Goal: Check status: Check status

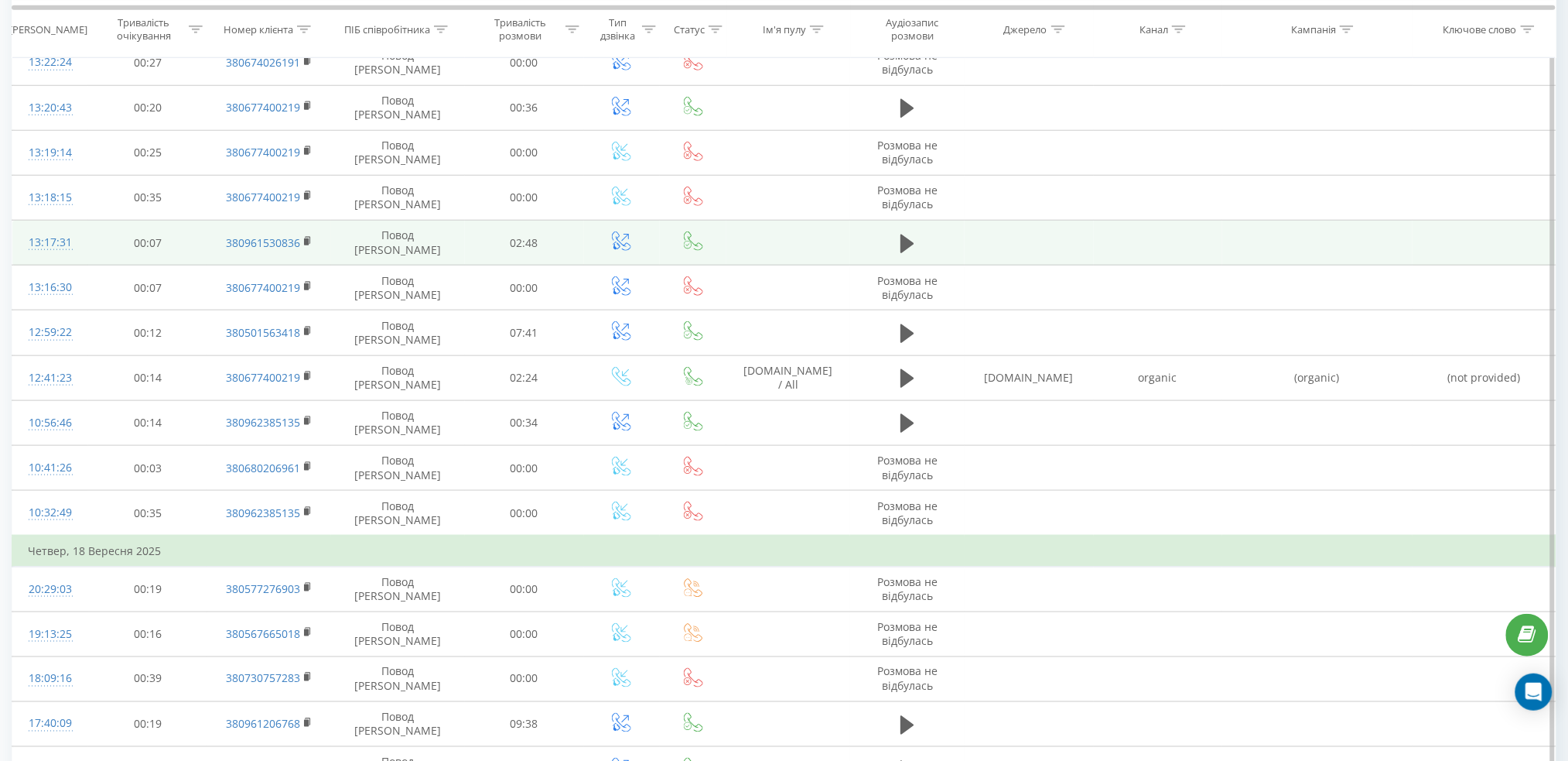
scroll to position [412, 0]
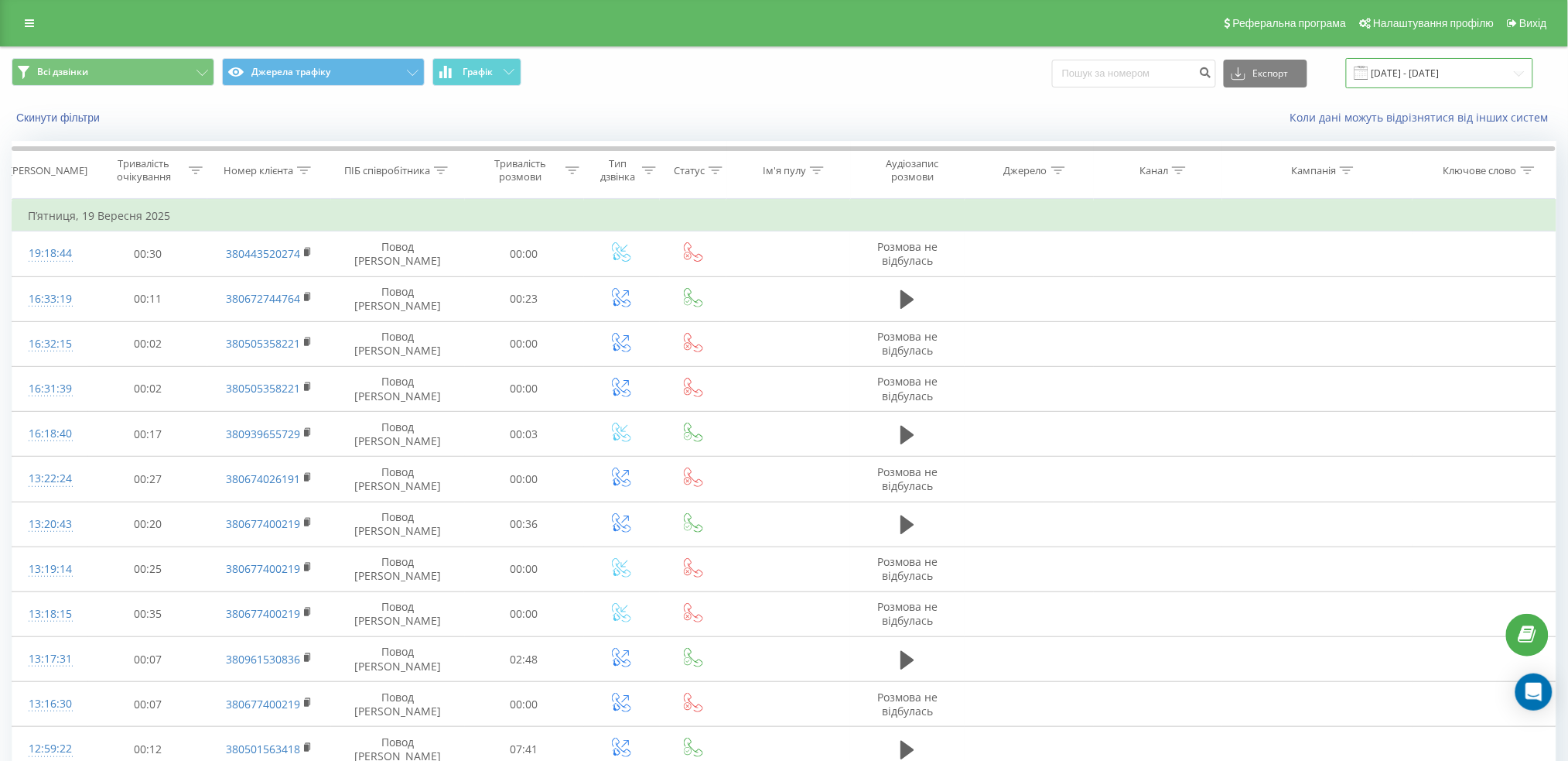
click at [1456, 73] on input "[DATE] - [DATE]" at bounding box center [1439, 73] width 187 height 30
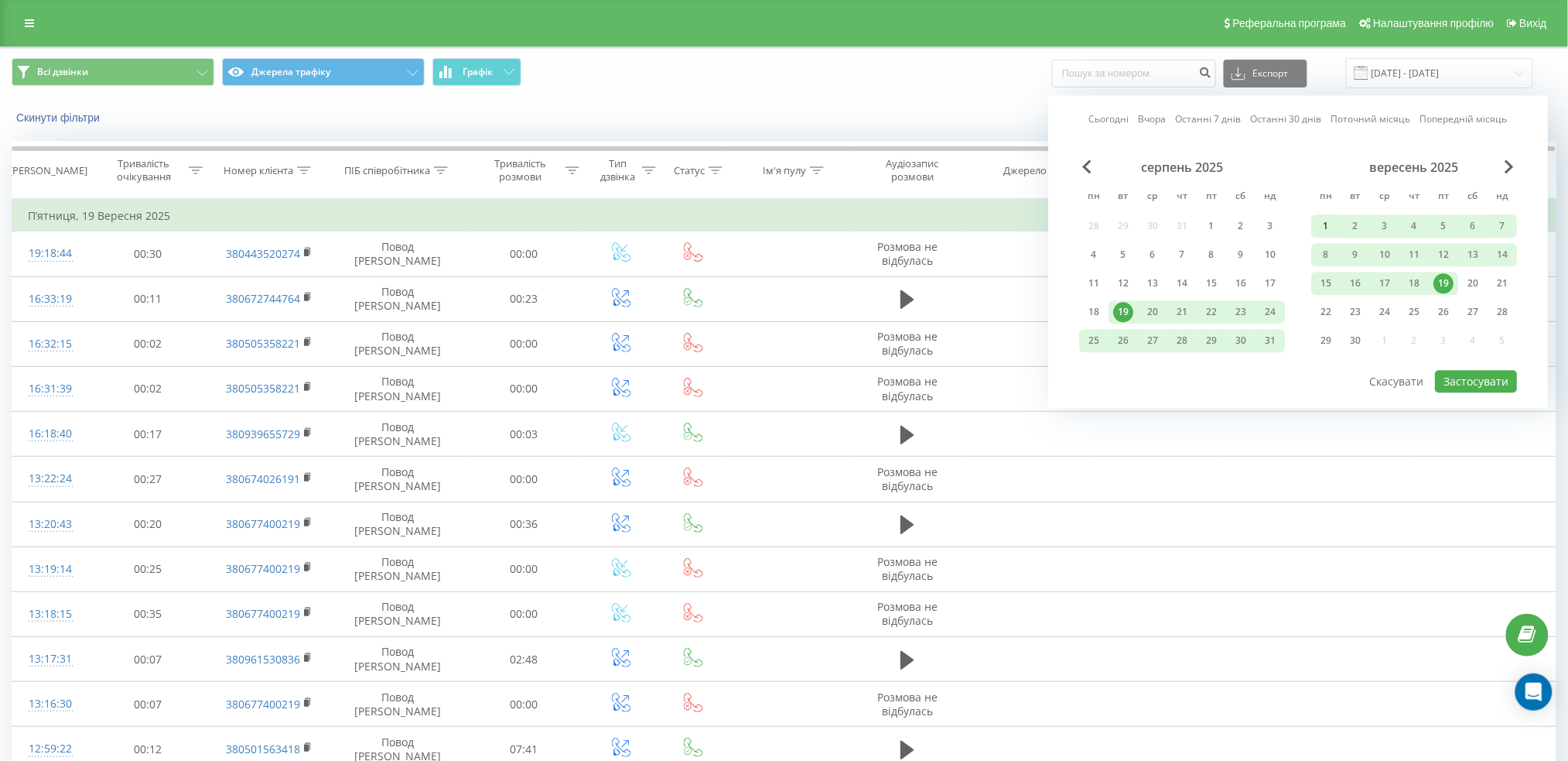
click at [1338, 221] on div "1" at bounding box center [1326, 226] width 29 height 23
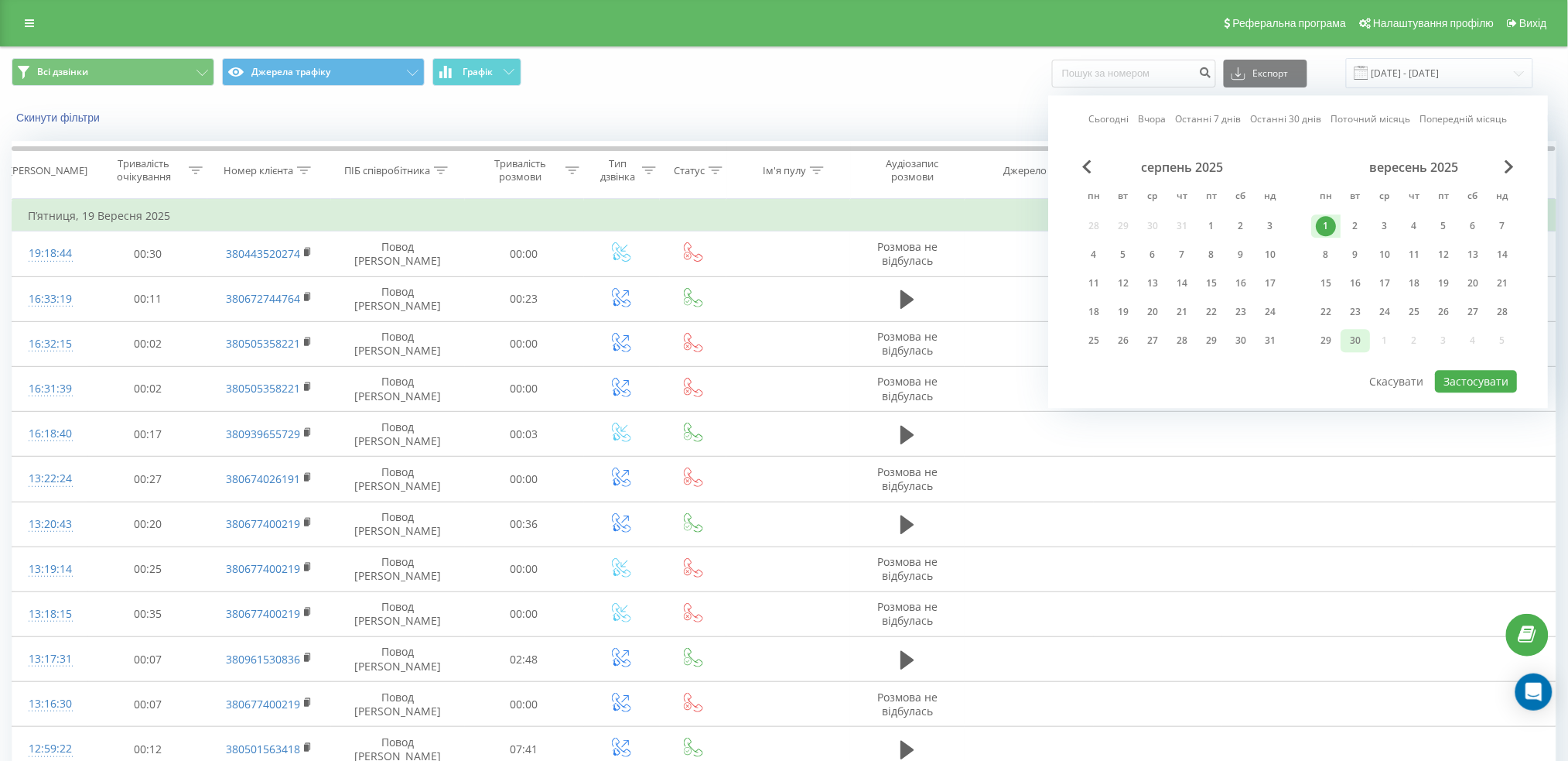
click at [1350, 331] on div "30" at bounding box center [1355, 341] width 20 height 20
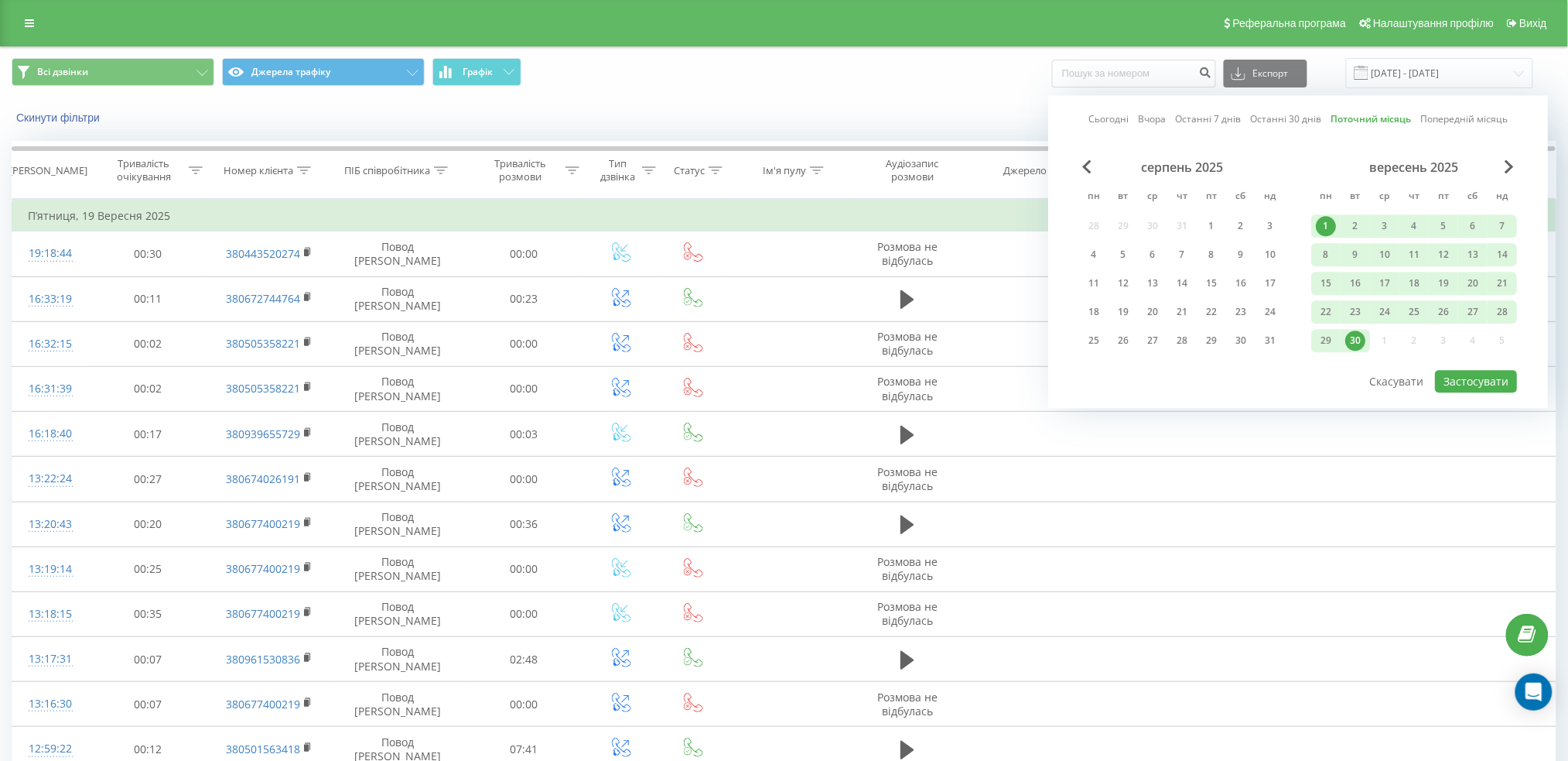
click at [1525, 382] on div "Сьогодні Вчора Останні 7 днів Останні 30 днів Поточний місяць Попередній місяць…" at bounding box center [1298, 251] width 500 height 312
click at [1504, 376] on button "Застосувати" at bounding box center [1476, 380] width 82 height 22
type input "[DATE] - [DATE]"
